Goal: Task Accomplishment & Management: Manage account settings

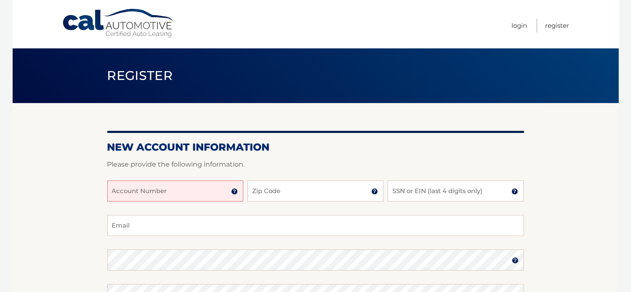
click at [201, 196] on input "Account Number" at bounding box center [175, 191] width 136 height 21
paste input "44455533427"
type input "44455533427"
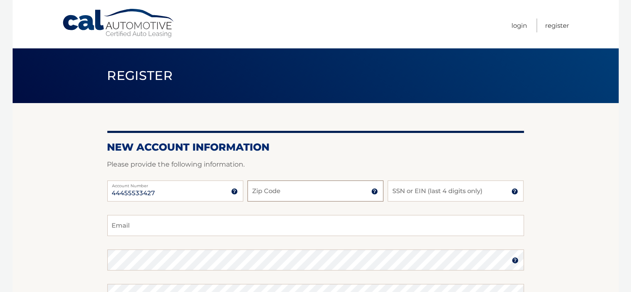
click at [300, 192] on input "Zip Code" at bounding box center [316, 191] width 136 height 21
type input "33486"
click at [437, 195] on input "SSN or EIN (last 4 digits only)" at bounding box center [456, 191] width 136 height 21
type input "2069"
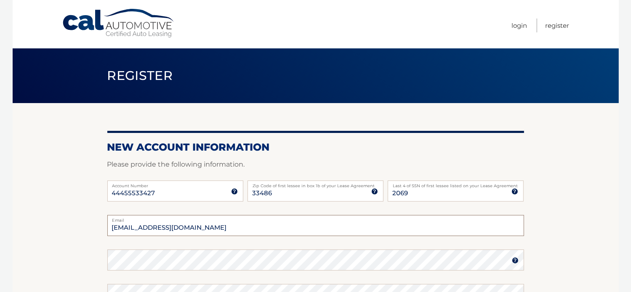
type input "chrisallen123@gmail.com"
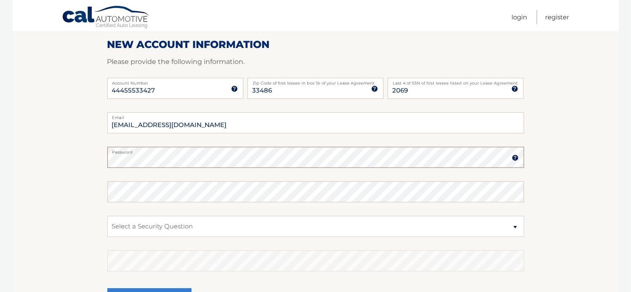
scroll to position [107, 0]
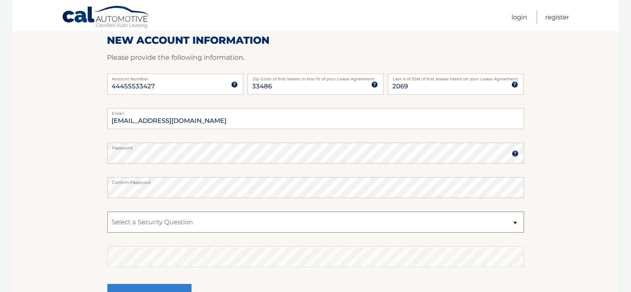
click at [163, 221] on select "Select a Security Question What was the name of your elementary school? What is…" at bounding box center [315, 222] width 417 height 21
select select "4"
click at [107, 212] on select "Select a Security Question What was the name of your elementary school? What is…" at bounding box center [315, 222] width 417 height 21
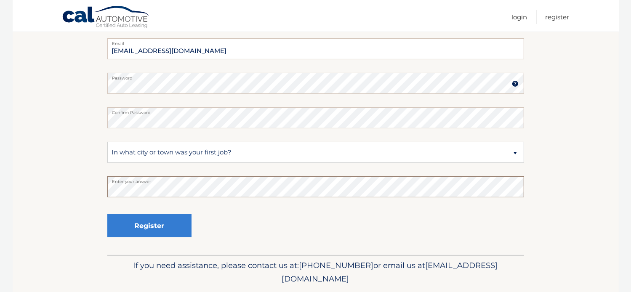
scroll to position [176, 0]
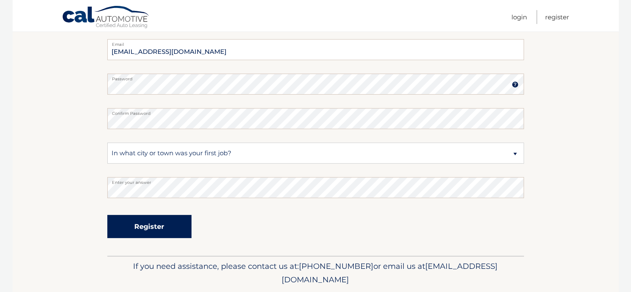
click at [158, 226] on button "Register" at bounding box center [149, 226] width 84 height 23
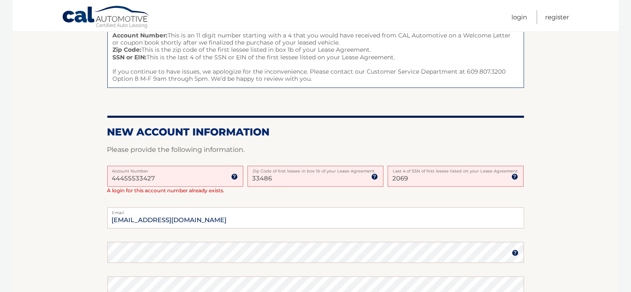
scroll to position [117, 0]
click at [287, 173] on input "33486" at bounding box center [316, 176] width 136 height 21
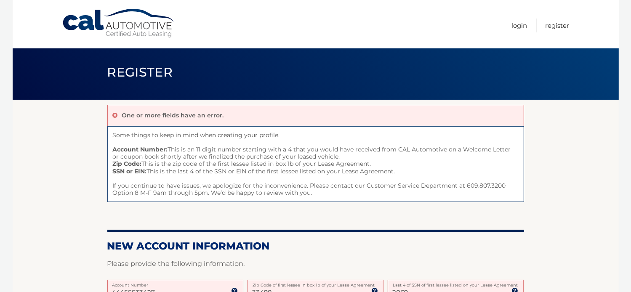
scroll to position [0, 0]
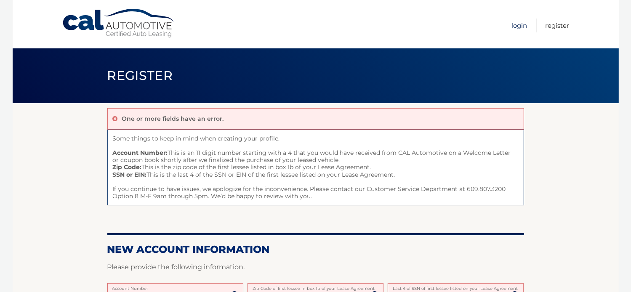
type input "33498"
click at [519, 26] on link "Login" at bounding box center [520, 26] width 16 height 14
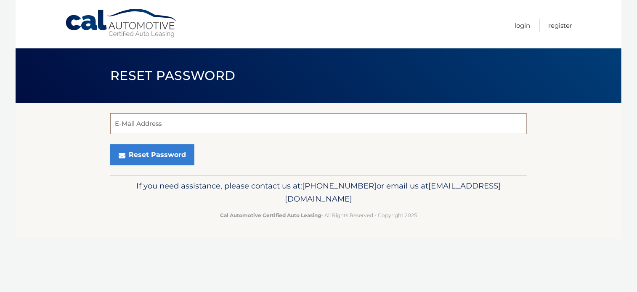
click at [214, 123] on input "E-Mail Address" at bounding box center [318, 123] width 417 height 21
type input "[EMAIL_ADDRESS][DOMAIN_NAME]"
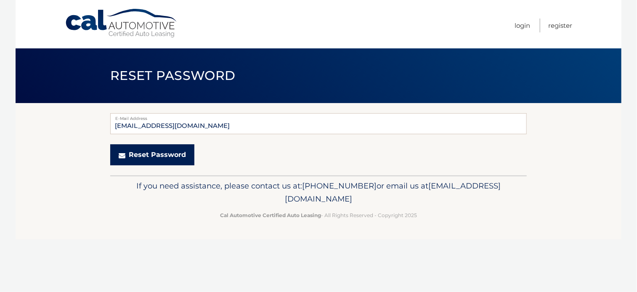
click at [153, 147] on button "Reset Password" at bounding box center [152, 154] width 84 height 21
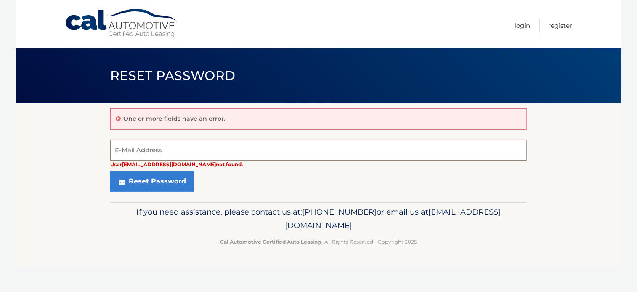
click at [151, 152] on input "E-Mail Address" at bounding box center [318, 150] width 417 height 21
click at [218, 145] on input "E-Mail Address" at bounding box center [318, 150] width 417 height 21
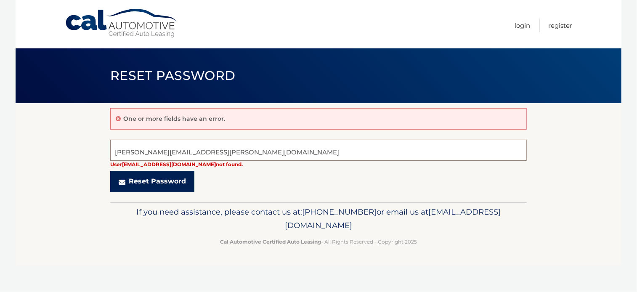
type input "chris.allen@alexmann.com"
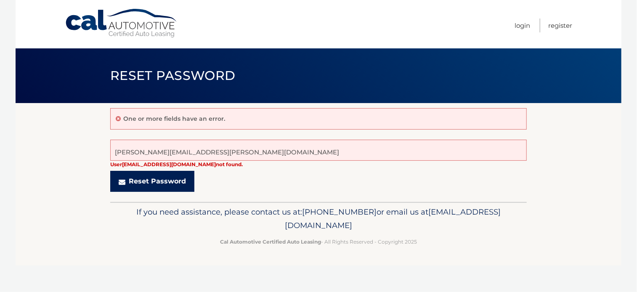
click at [174, 181] on button "Reset Password" at bounding box center [152, 181] width 84 height 21
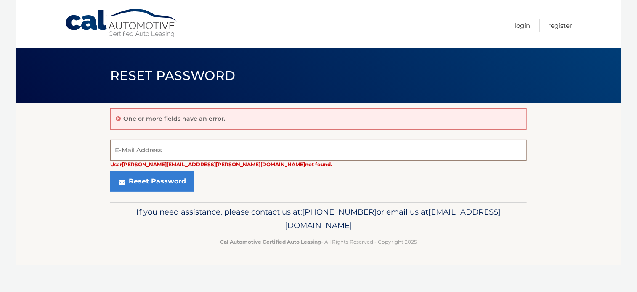
drag, startPoint x: 165, startPoint y: 152, endPoint x: 111, endPoint y: 150, distance: 54.4
click at [111, 150] on input "E-Mail Address" at bounding box center [318, 150] width 417 height 21
type input "chris.allen@weareams.com"
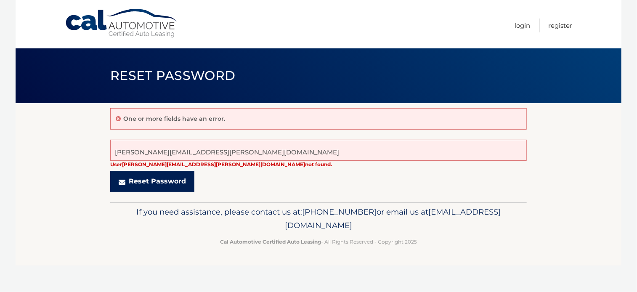
click at [173, 186] on button "Reset Password" at bounding box center [152, 181] width 84 height 21
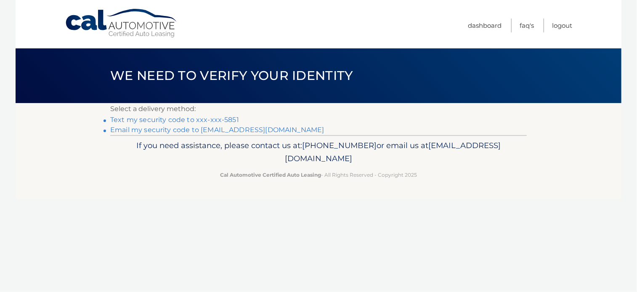
click at [228, 117] on link "Text my security code to xxx-xxx-5851" at bounding box center [174, 120] width 129 height 8
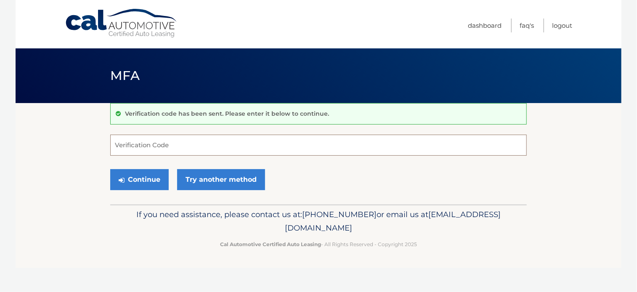
click at [178, 144] on input "Verification Code" at bounding box center [318, 145] width 417 height 21
type input "448464"
click at [150, 179] on button "Continue" at bounding box center [139, 179] width 59 height 21
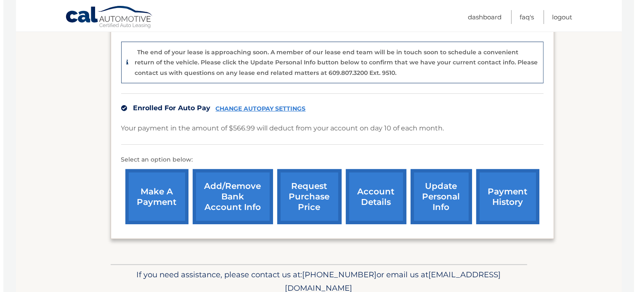
scroll to position [215, 0]
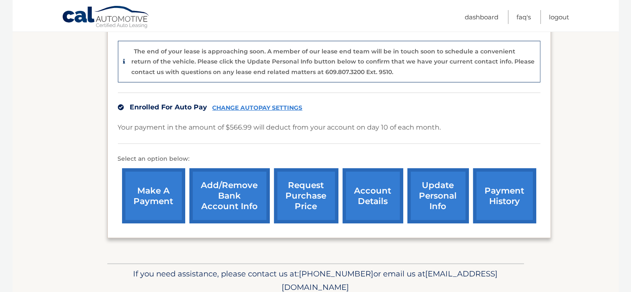
click at [313, 182] on link "request purchase price" at bounding box center [306, 195] width 64 height 55
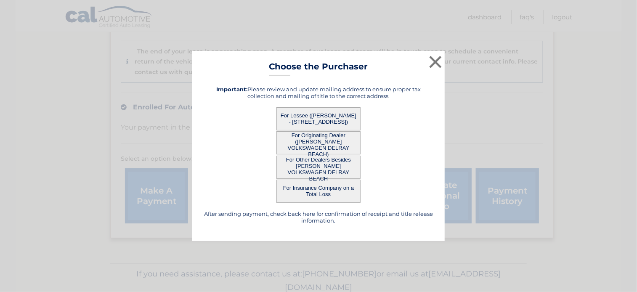
click at [320, 115] on button "For Lessee ([PERSON_NAME] - [STREET_ADDRESS])" at bounding box center [319, 118] width 84 height 23
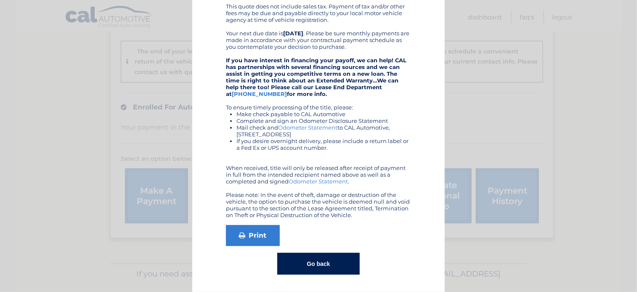
scroll to position [192, 0]
click at [264, 229] on link "Print" at bounding box center [253, 235] width 54 height 21
